Goal: Transaction & Acquisition: Purchase product/service

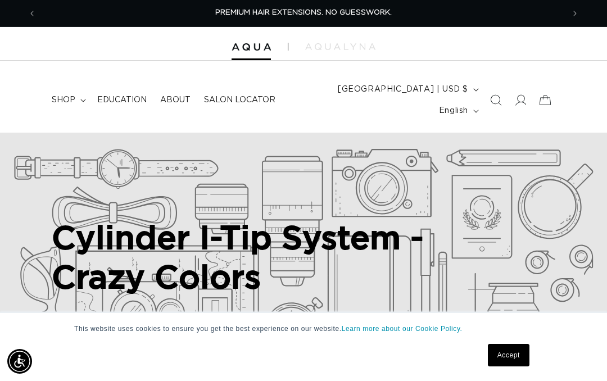
click at [502, 88] on span "Search" at bounding box center [495, 100] width 25 height 25
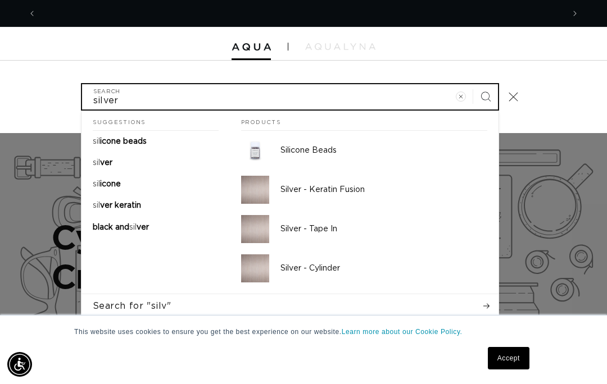
scroll to position [0, 1054]
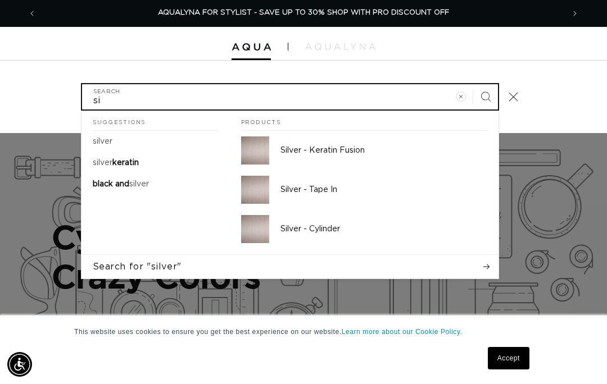
type input "s"
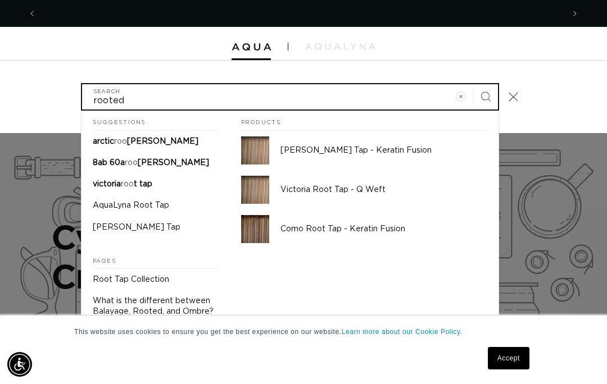
scroll to position [0, 527]
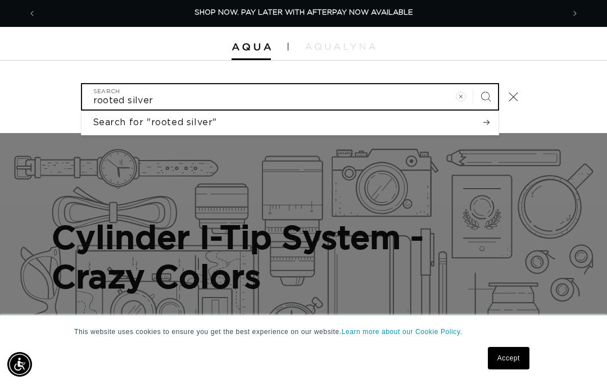
type input "rooted silver"
click at [485, 87] on button "Search" at bounding box center [485, 96] width 25 height 25
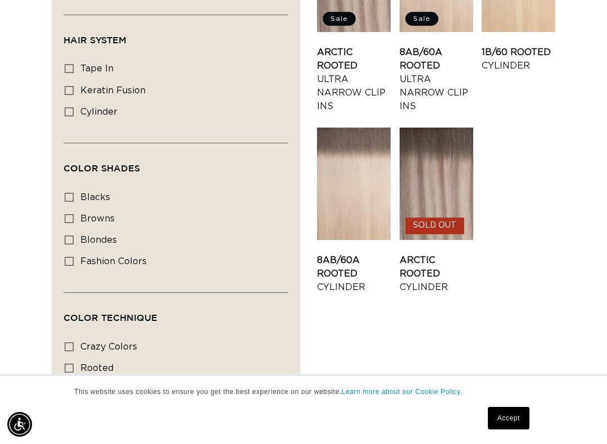
scroll to position [0, 527]
click at [75, 358] on label "rooted rooted (6 products)" at bounding box center [173, 368] width 216 height 21
click at [74, 363] on input "rooted rooted (6 products)" at bounding box center [69, 367] width 9 height 9
checkbox input "true"
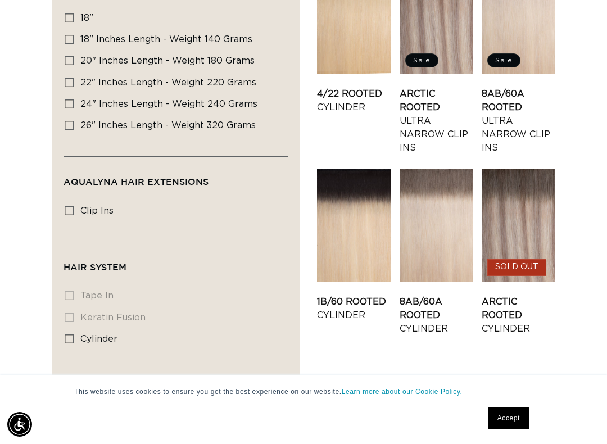
scroll to position [0, 527]
click at [452, 295] on link "8AB/60A Rooted Cylinder" at bounding box center [436, 315] width 74 height 40
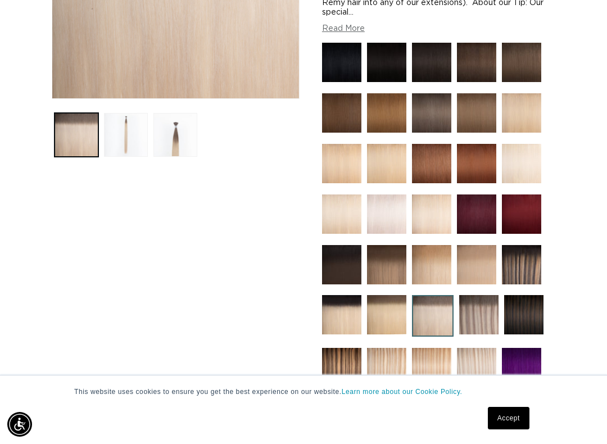
scroll to position [0, 1054]
click at [397, 198] on img at bounding box center [386, 213] width 39 height 39
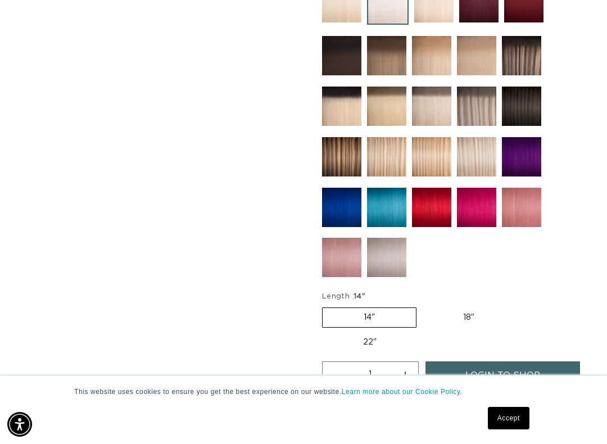
scroll to position [501, 0]
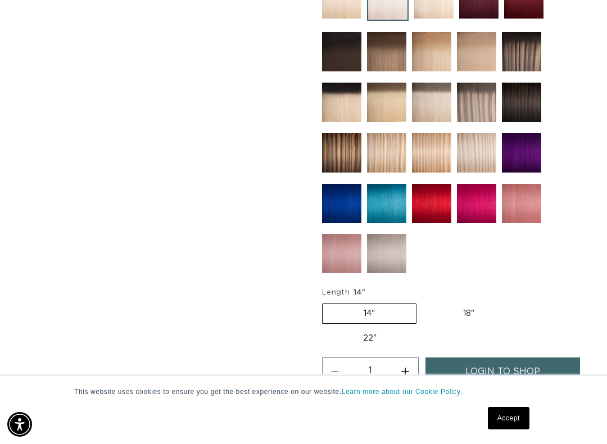
click at [389, 247] on img at bounding box center [386, 253] width 39 height 39
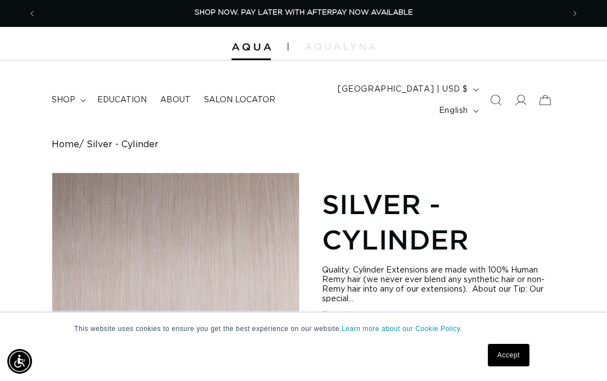
scroll to position [0, 1054]
